Goal: Use online tool/utility: Utilize a website feature to perform a specific function

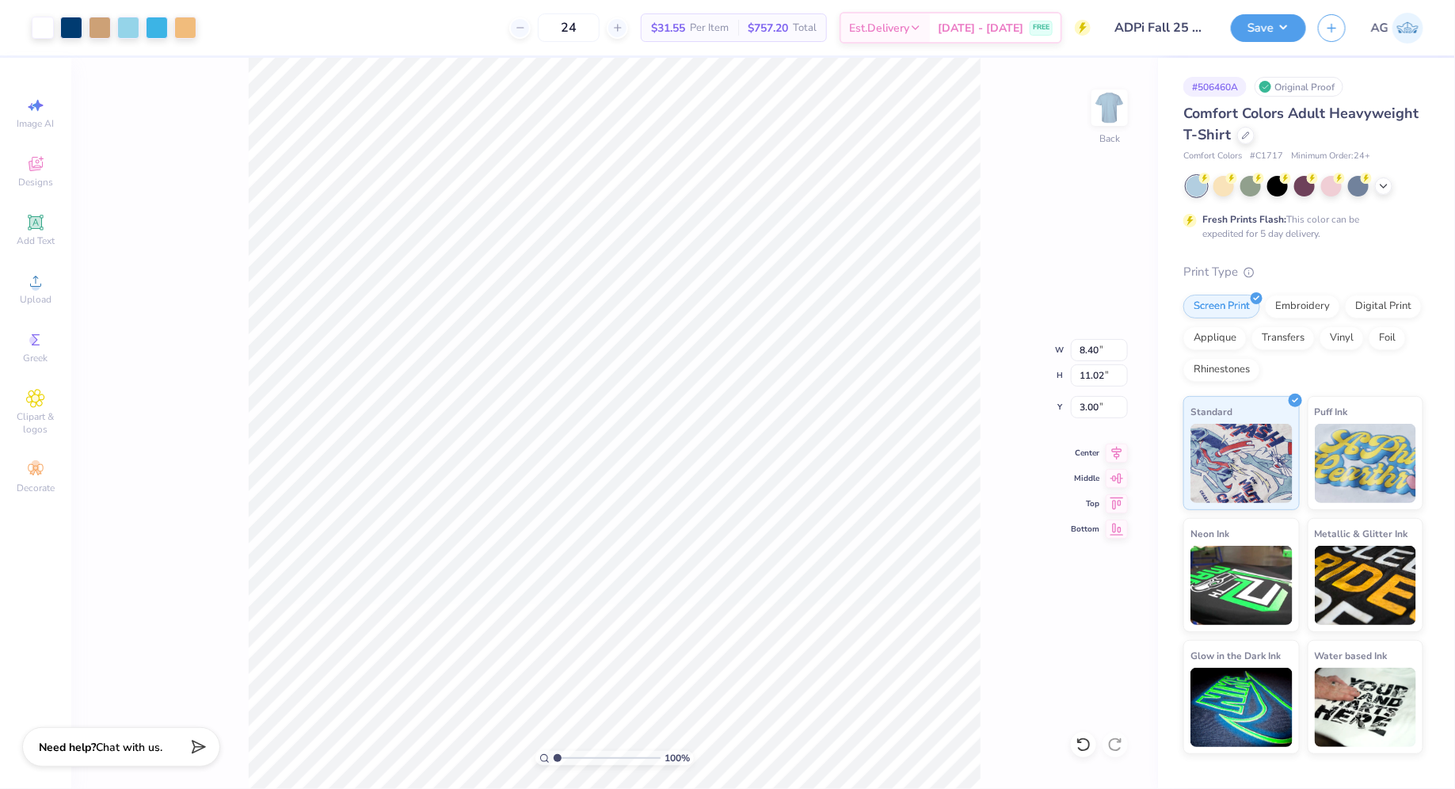
type input "8.40"
type input "11.02"
click at [53, 25] on div at bounding box center [43, 26] width 22 height 22
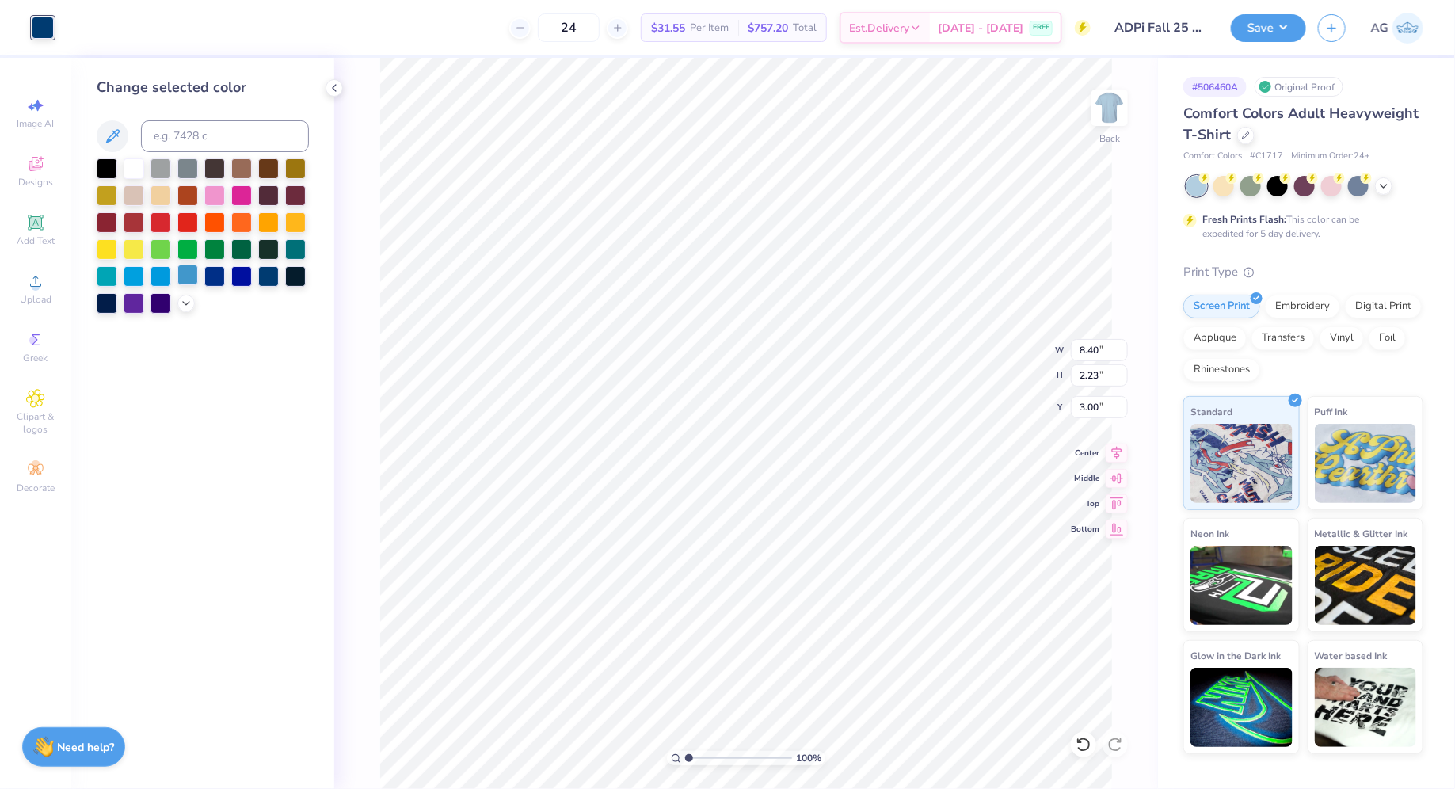
click at [192, 272] on div at bounding box center [187, 275] width 21 height 21
click at [181, 302] on icon at bounding box center [186, 301] width 13 height 13
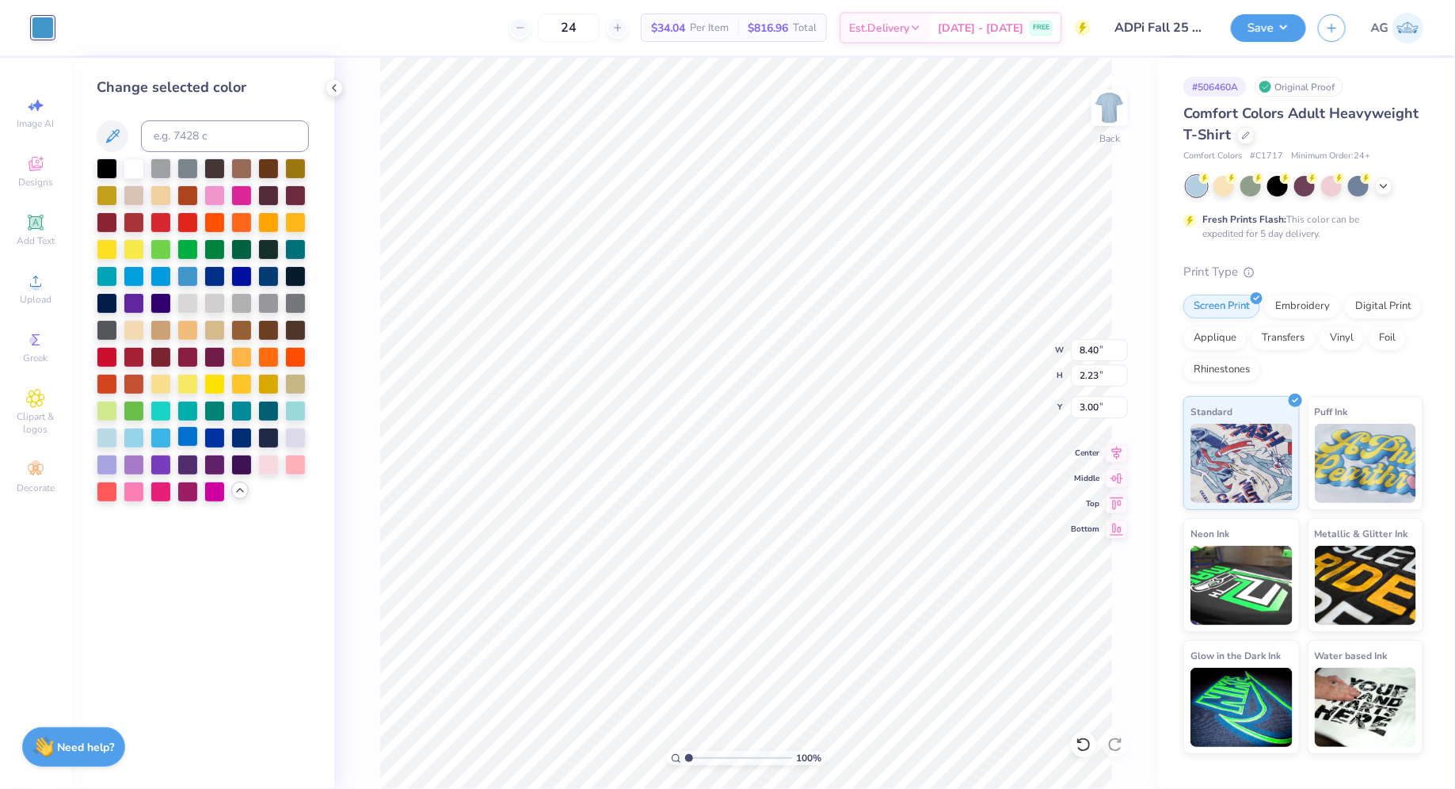
click at [191, 434] on div at bounding box center [187, 436] width 21 height 21
click at [334, 86] on polyline at bounding box center [334, 88] width 3 height 6
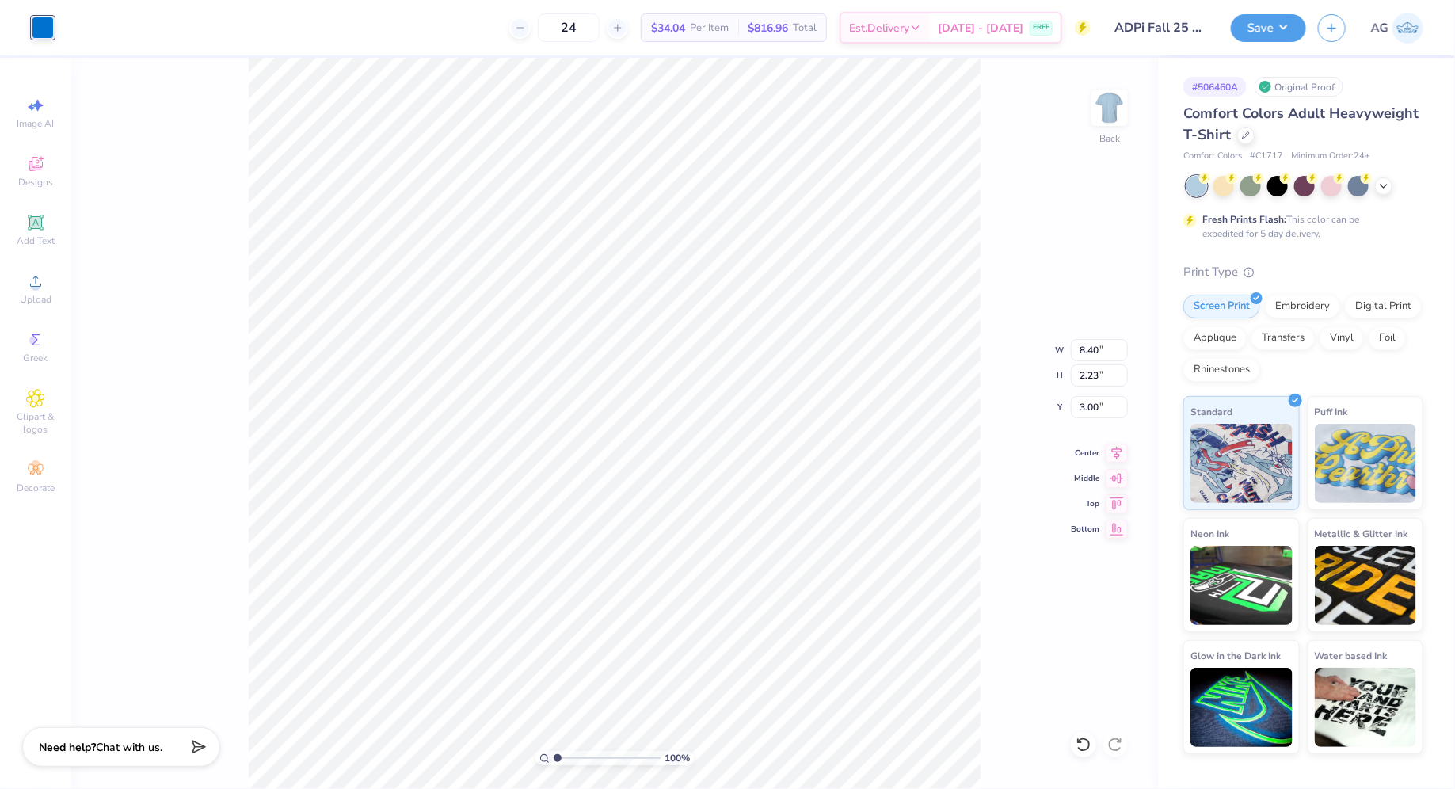
click at [242, 115] on div "100 % Back W 8.40 8.40 " H 2.23 2.23 " Y 3.00 3.00 " Center Middle Top Bottom" at bounding box center [614, 423] width 1087 height 731
click at [215, 315] on div "100 % Back W 7.65 7.65 " H 8.50 8.50 " Y 5.52 5.52 " Center Middle Top Bottom" at bounding box center [614, 423] width 1087 height 731
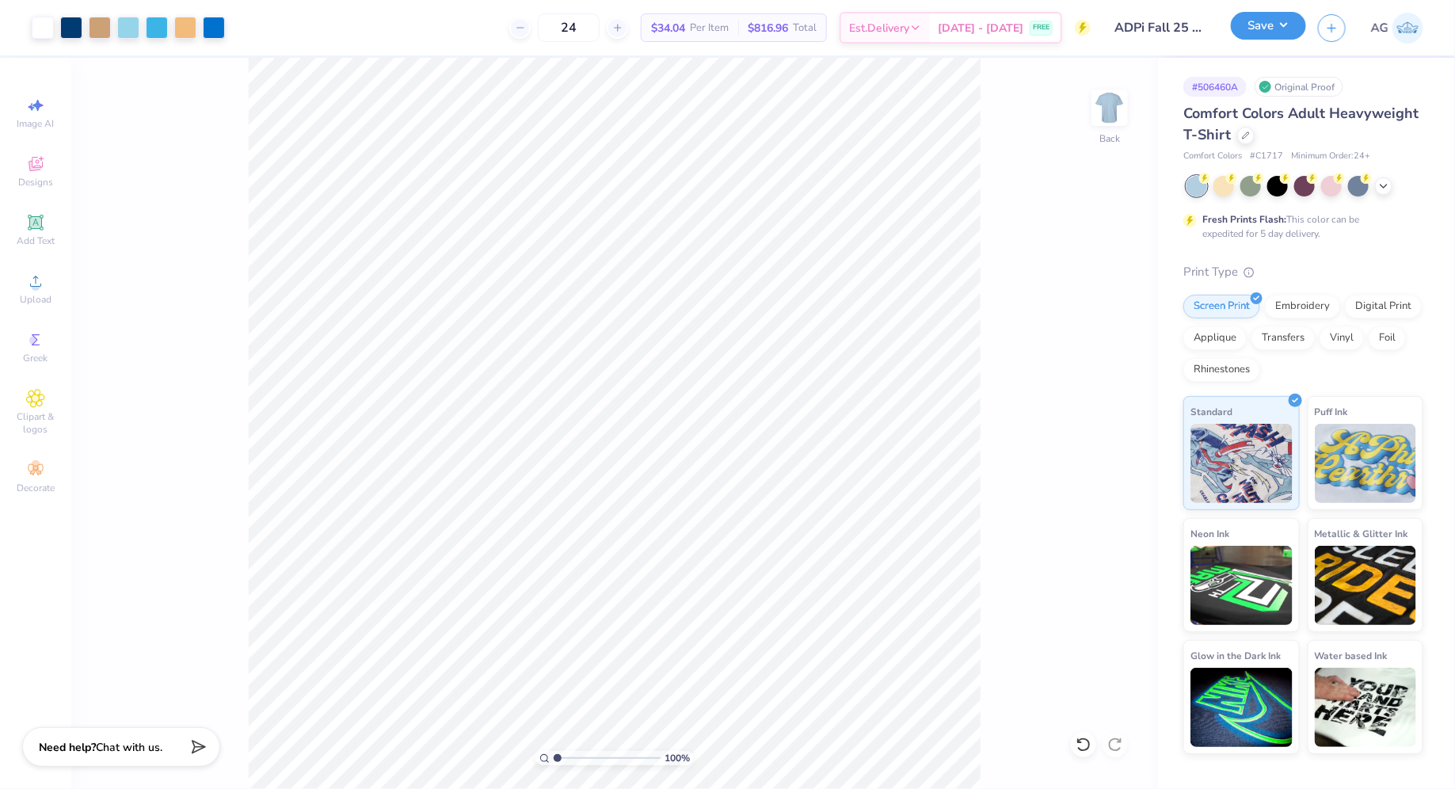
click at [1248, 25] on button "Save" at bounding box center [1268, 26] width 75 height 28
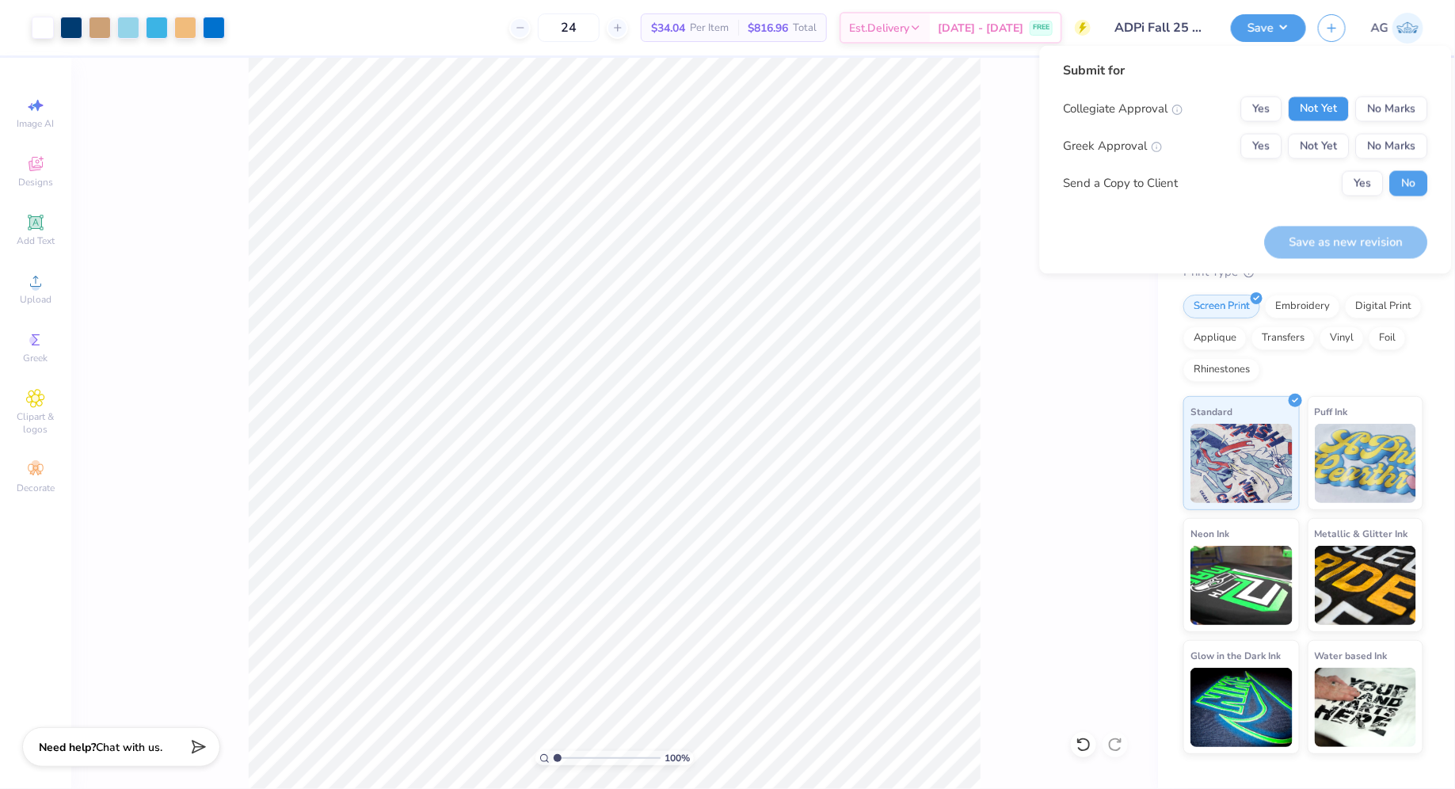
click at [1318, 109] on button "Not Yet" at bounding box center [1319, 109] width 61 height 25
click at [1323, 144] on button "Not Yet" at bounding box center [1319, 146] width 61 height 25
click at [1355, 180] on button "Yes" at bounding box center [1363, 183] width 41 height 25
click at [1318, 241] on button "Save as new revision" at bounding box center [1346, 242] width 163 height 32
